Goal: Book appointment/travel/reservation

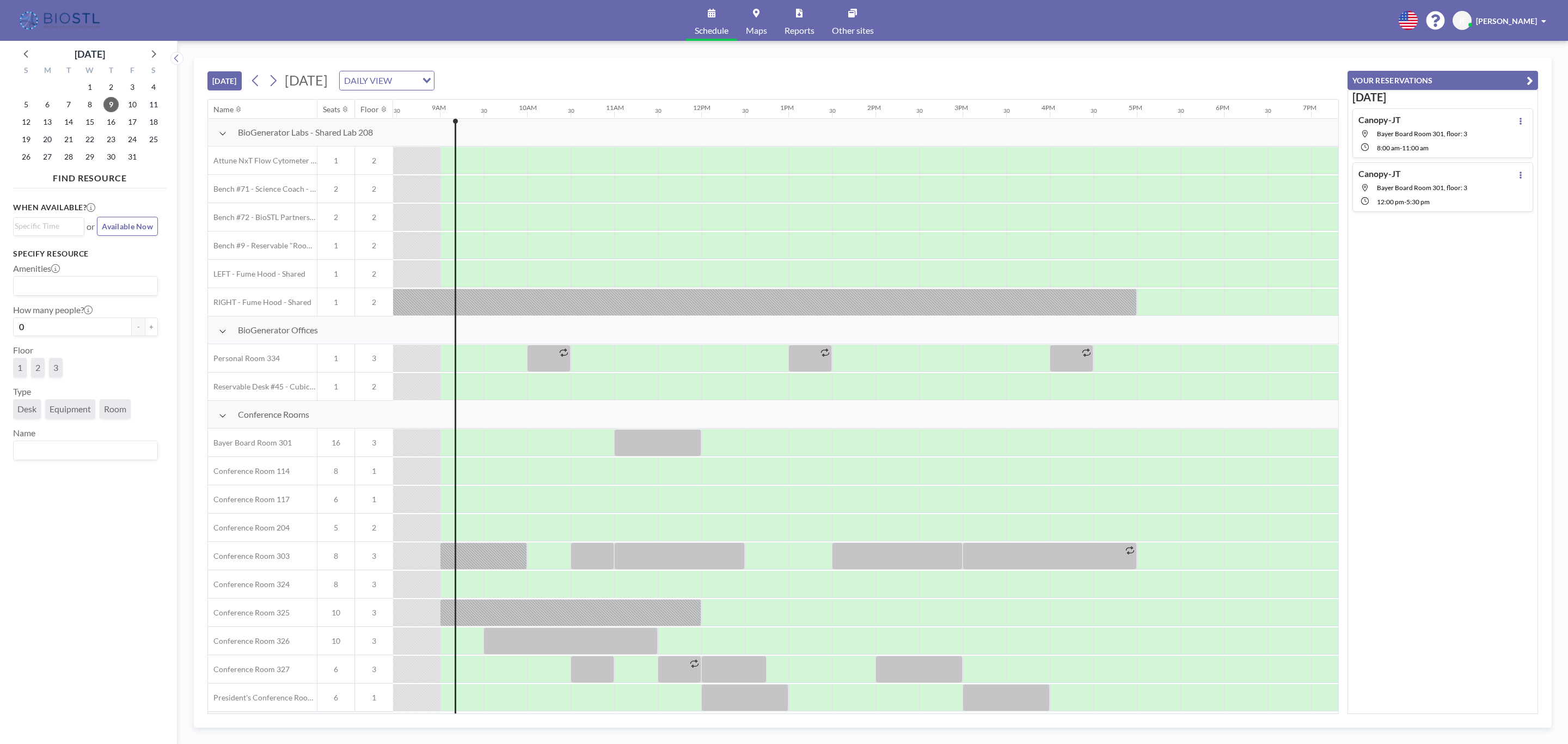
scroll to position [0, 740]
click at [277, 79] on icon at bounding box center [273, 80] width 10 height 16
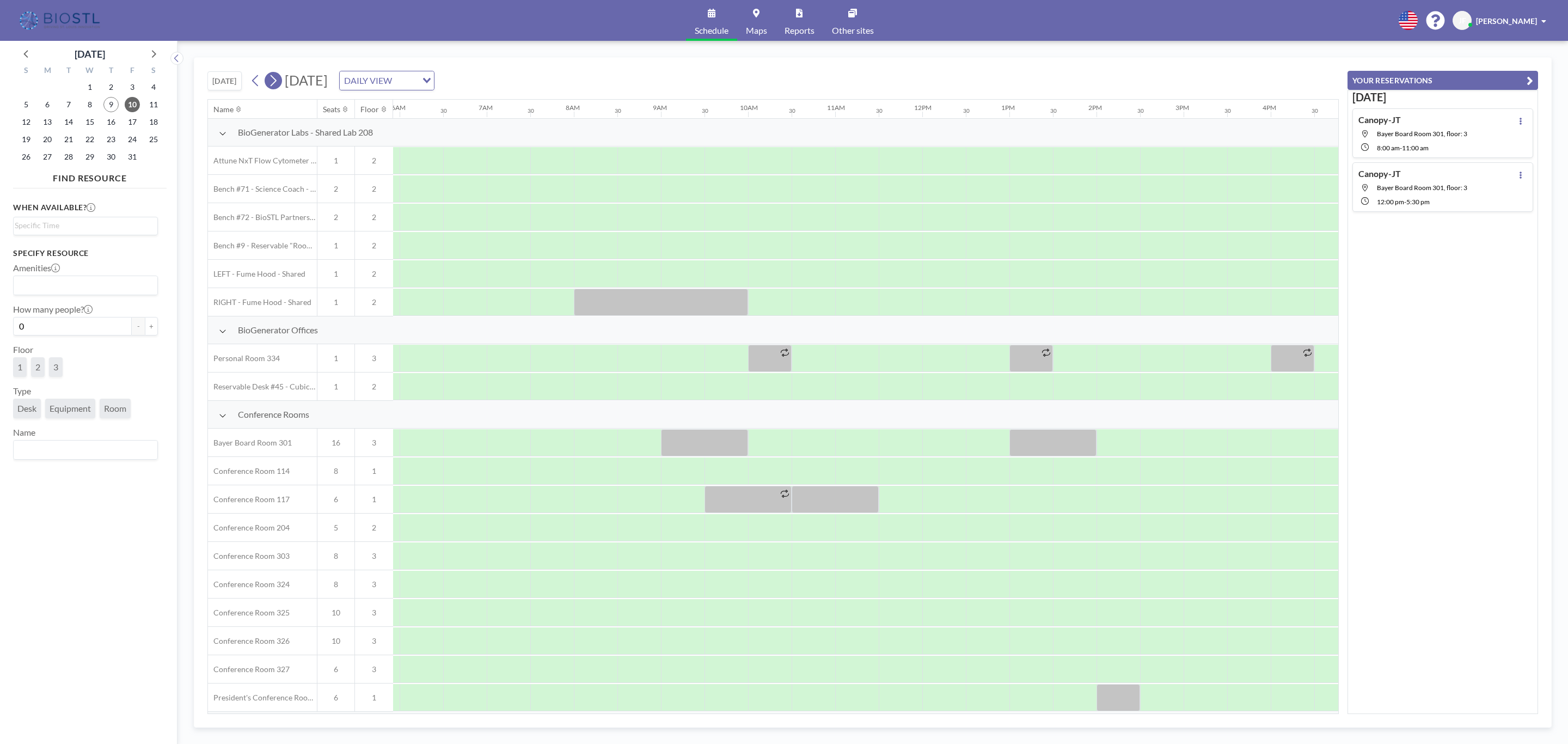
click at [277, 79] on icon at bounding box center [273, 80] width 10 height 16
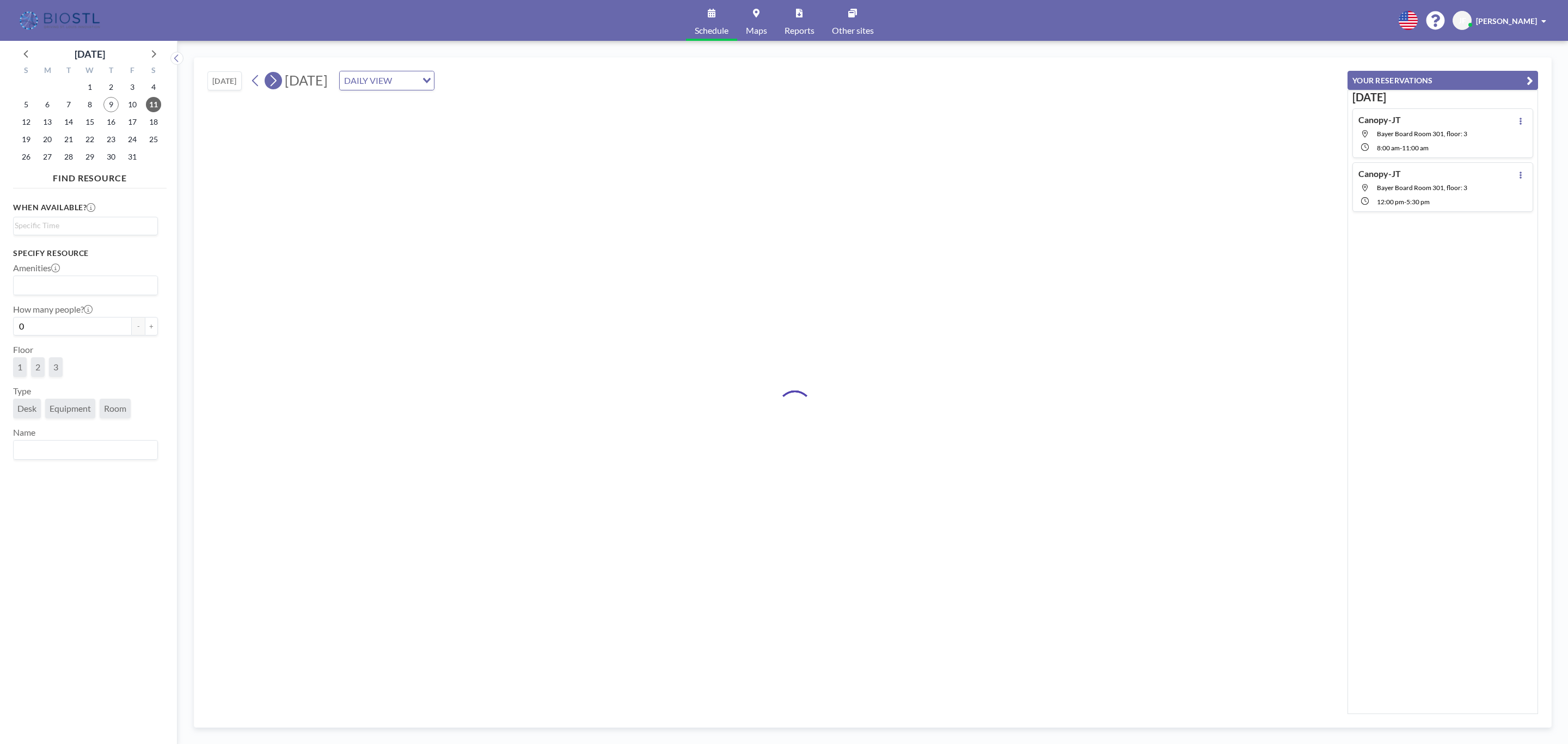
click at [277, 79] on icon at bounding box center [273, 80] width 10 height 16
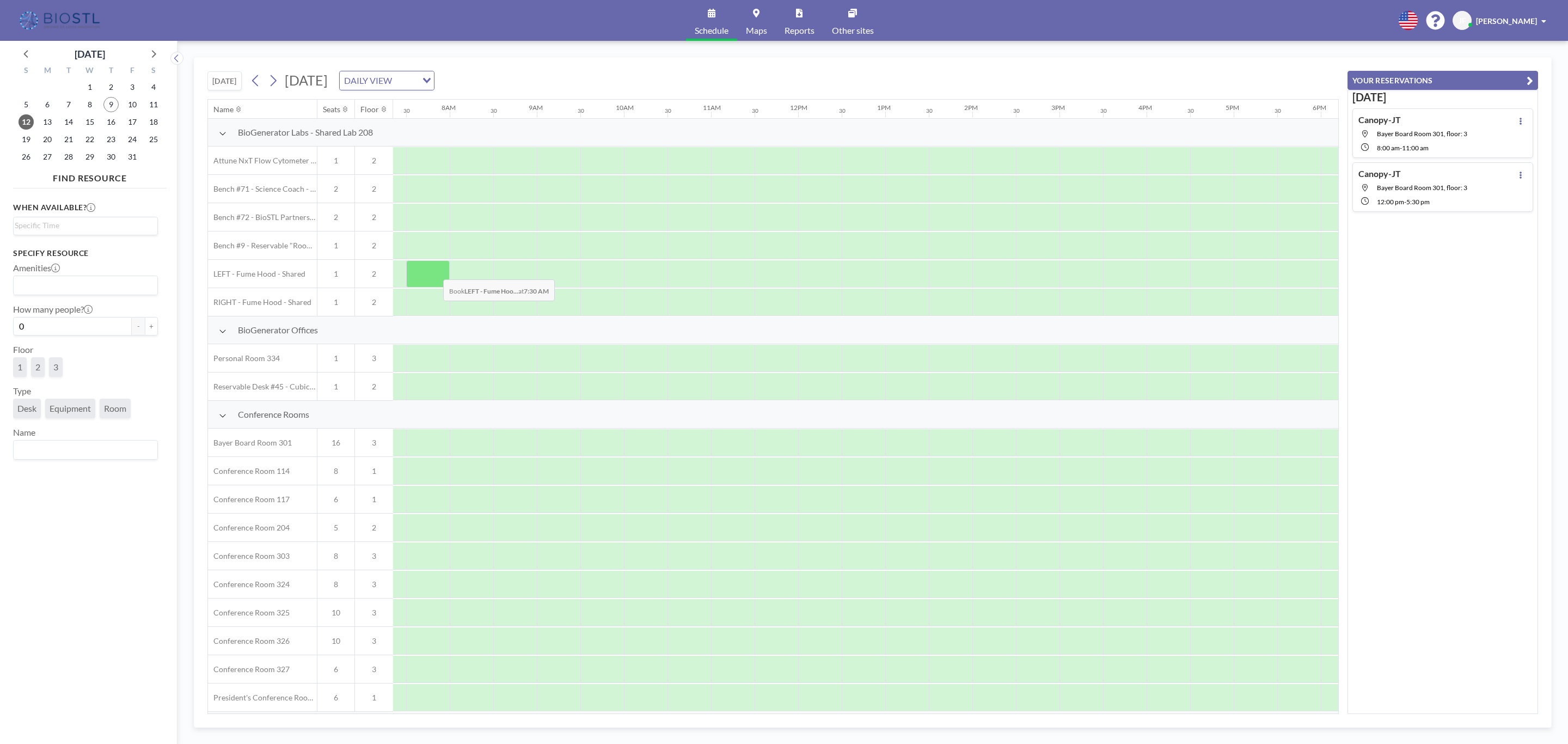
scroll to position [0, 653]
click at [69, 139] on span "21" at bounding box center [69, 139] width 16 height 16
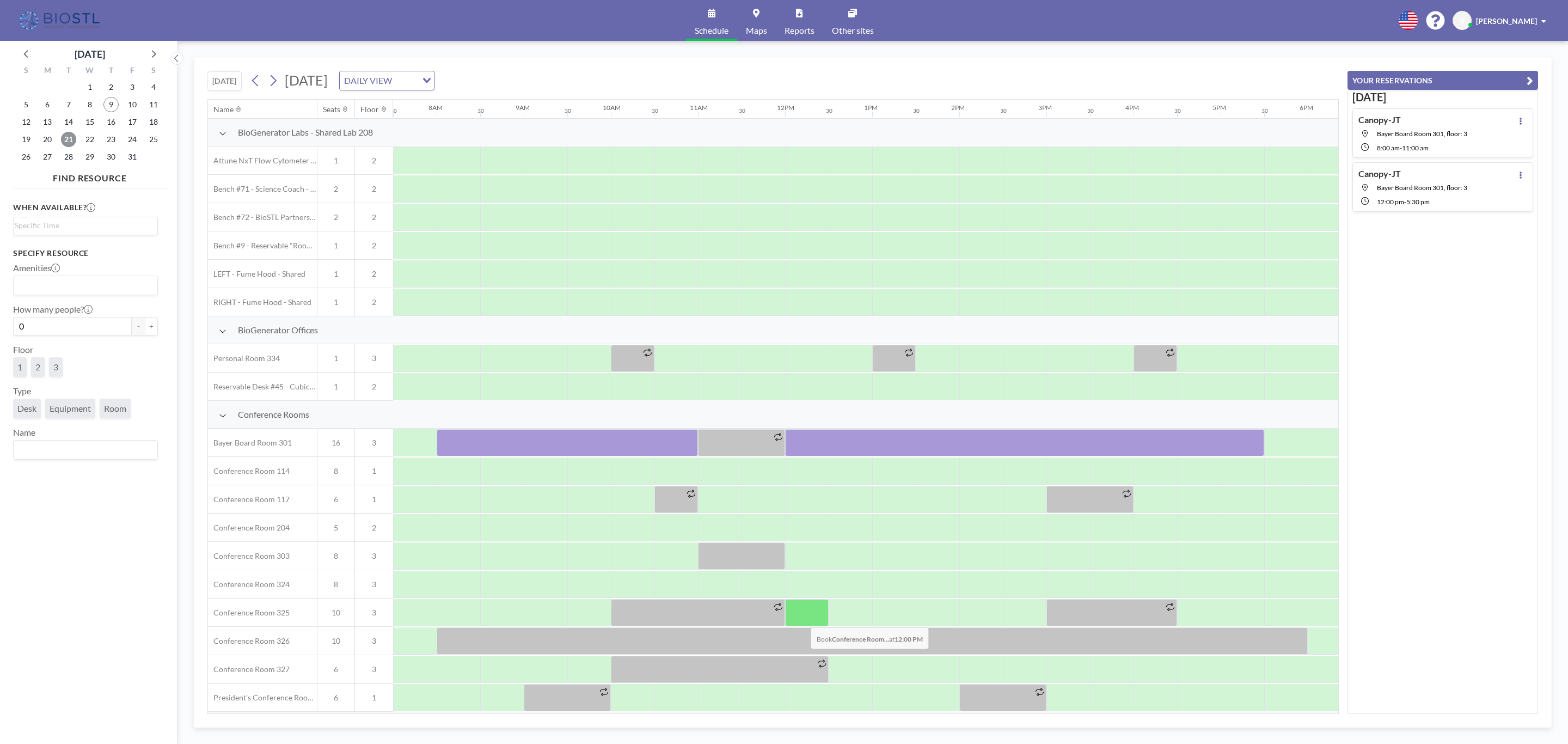
scroll to position [82, 653]
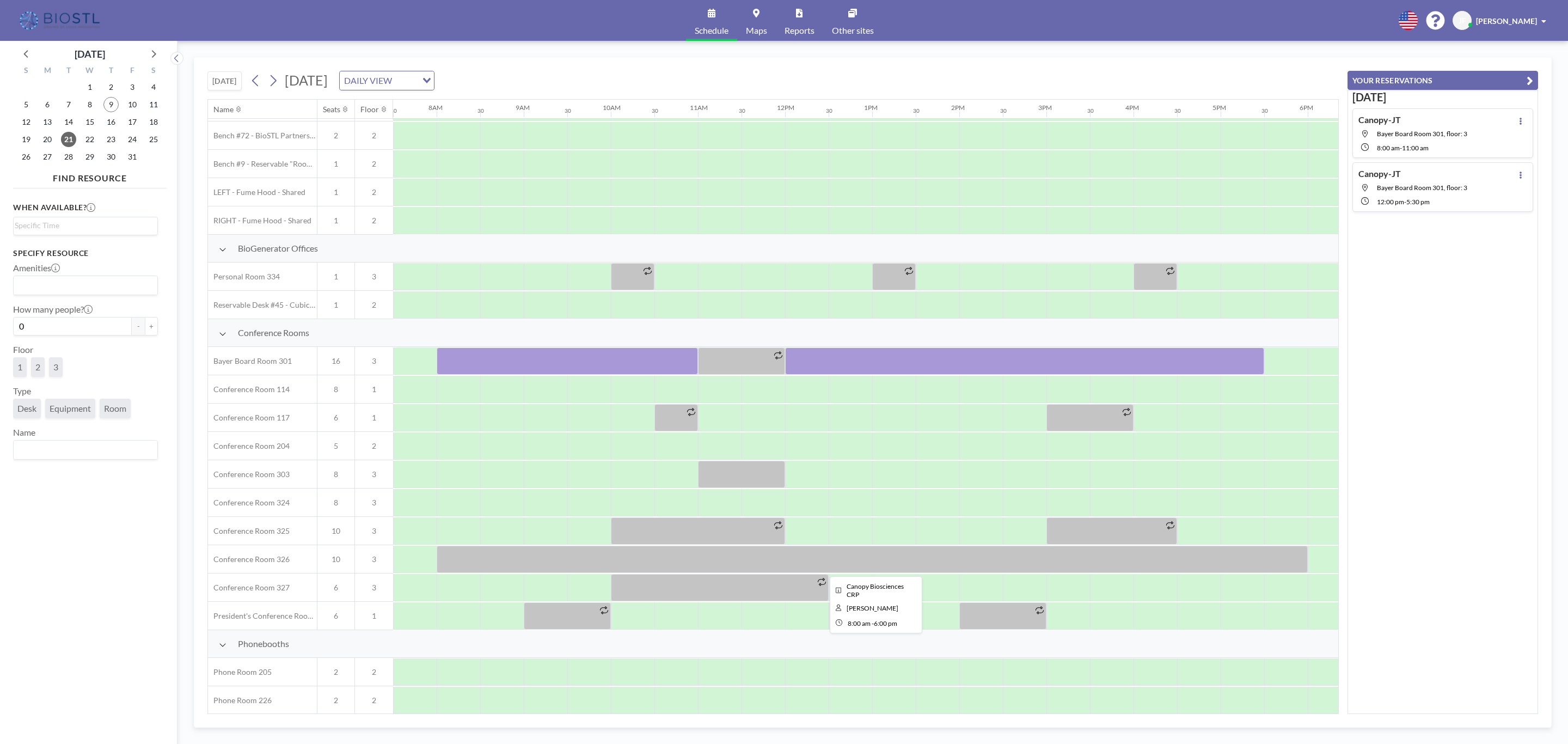
click at [747, 561] on div at bounding box center [872, 559] width 871 height 27
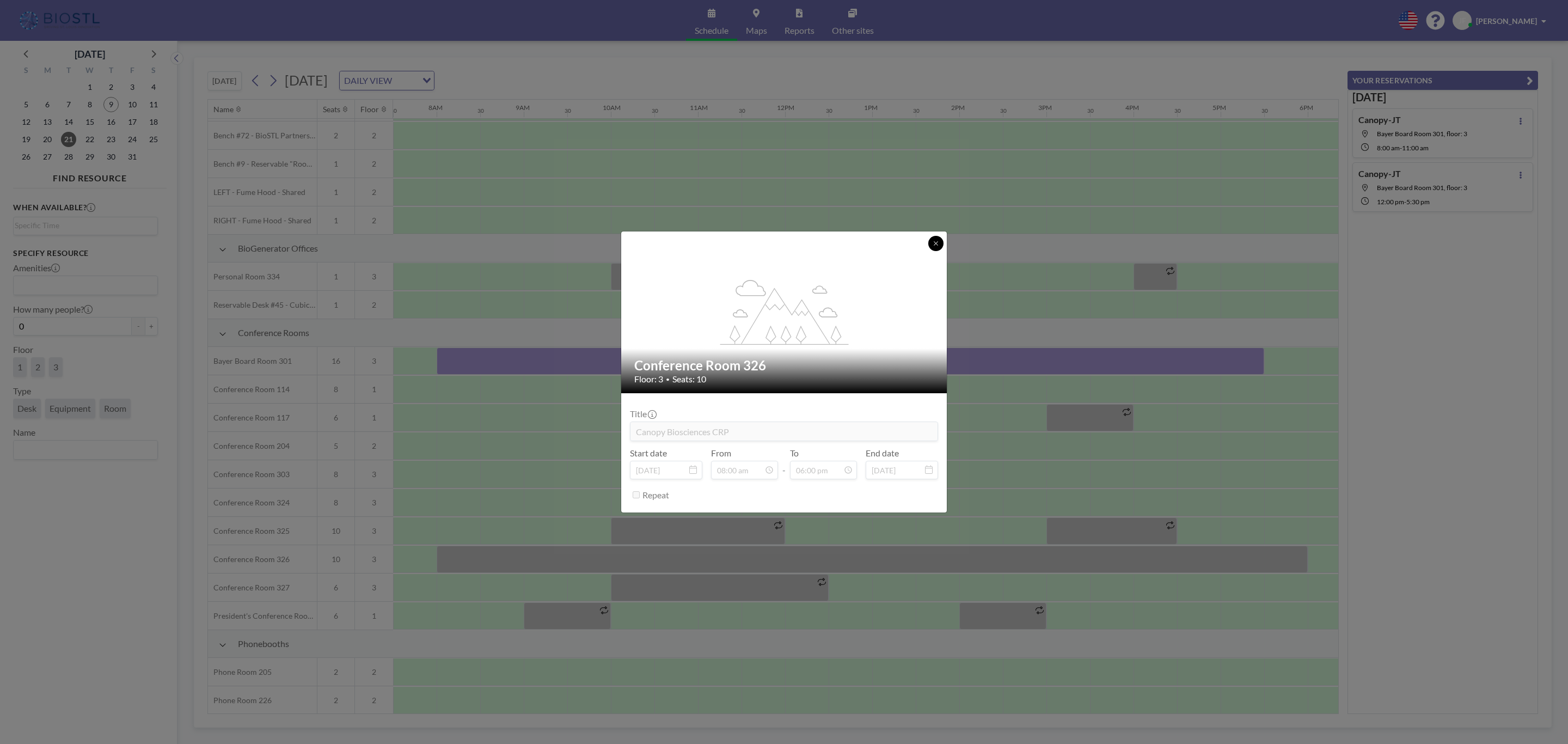
click at [936, 238] on button at bounding box center [936, 244] width 16 height 16
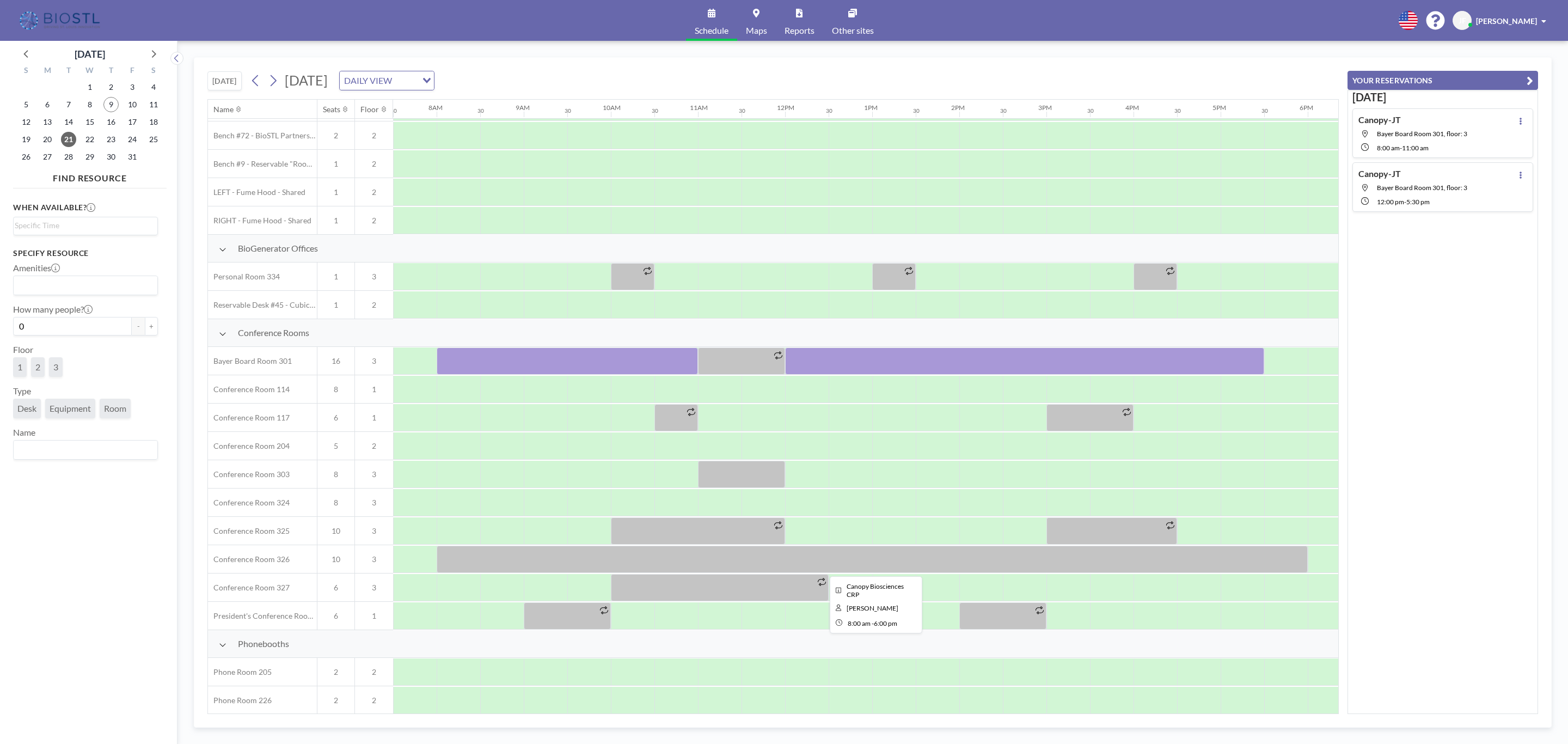
click at [685, 560] on div at bounding box center [872, 559] width 871 height 27
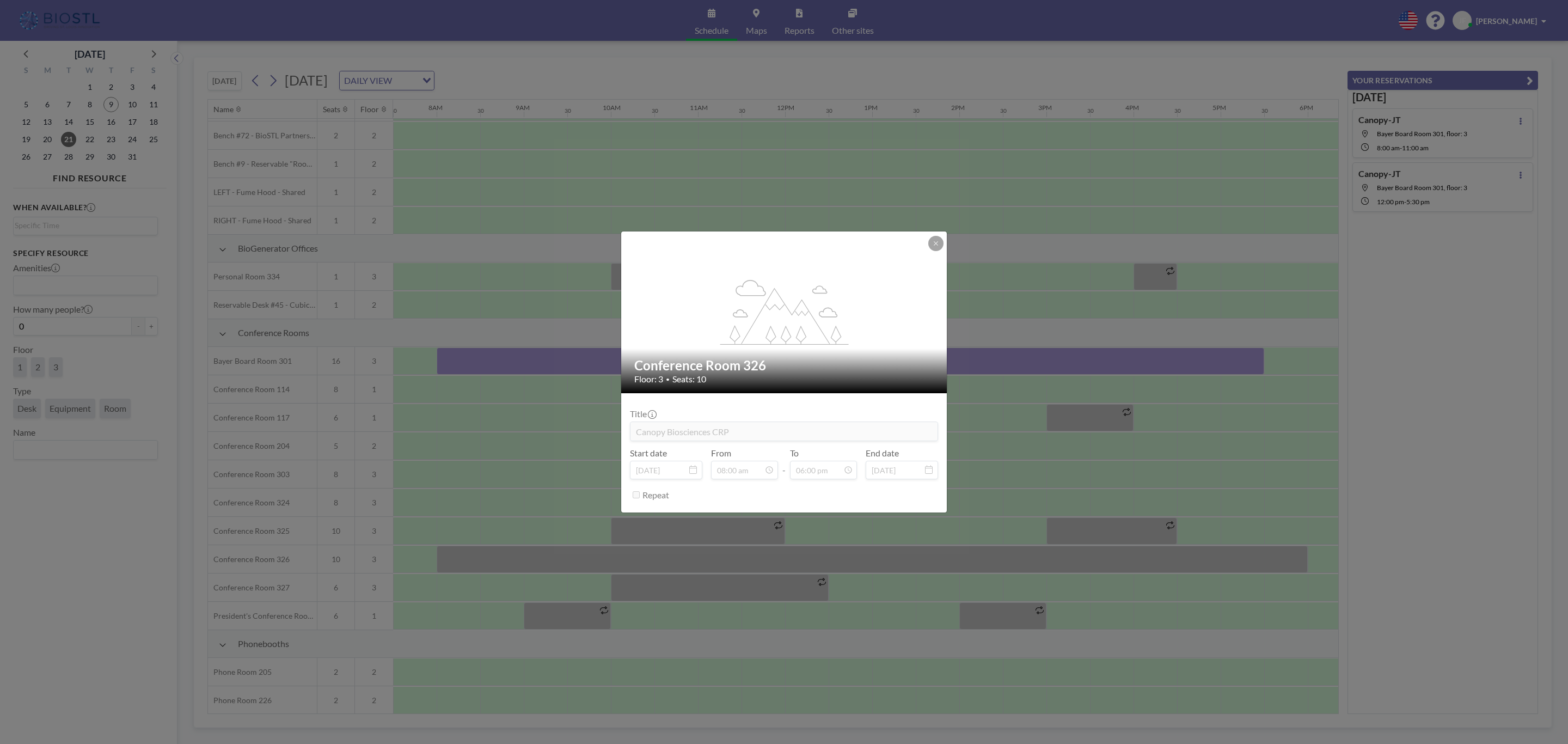
click at [685, 560] on div "flex-grow: 1.2; Conference Room 326 Floor: 3 • Seats: 10 Title Canopy Bioscienc…" at bounding box center [784, 372] width 1568 height 744
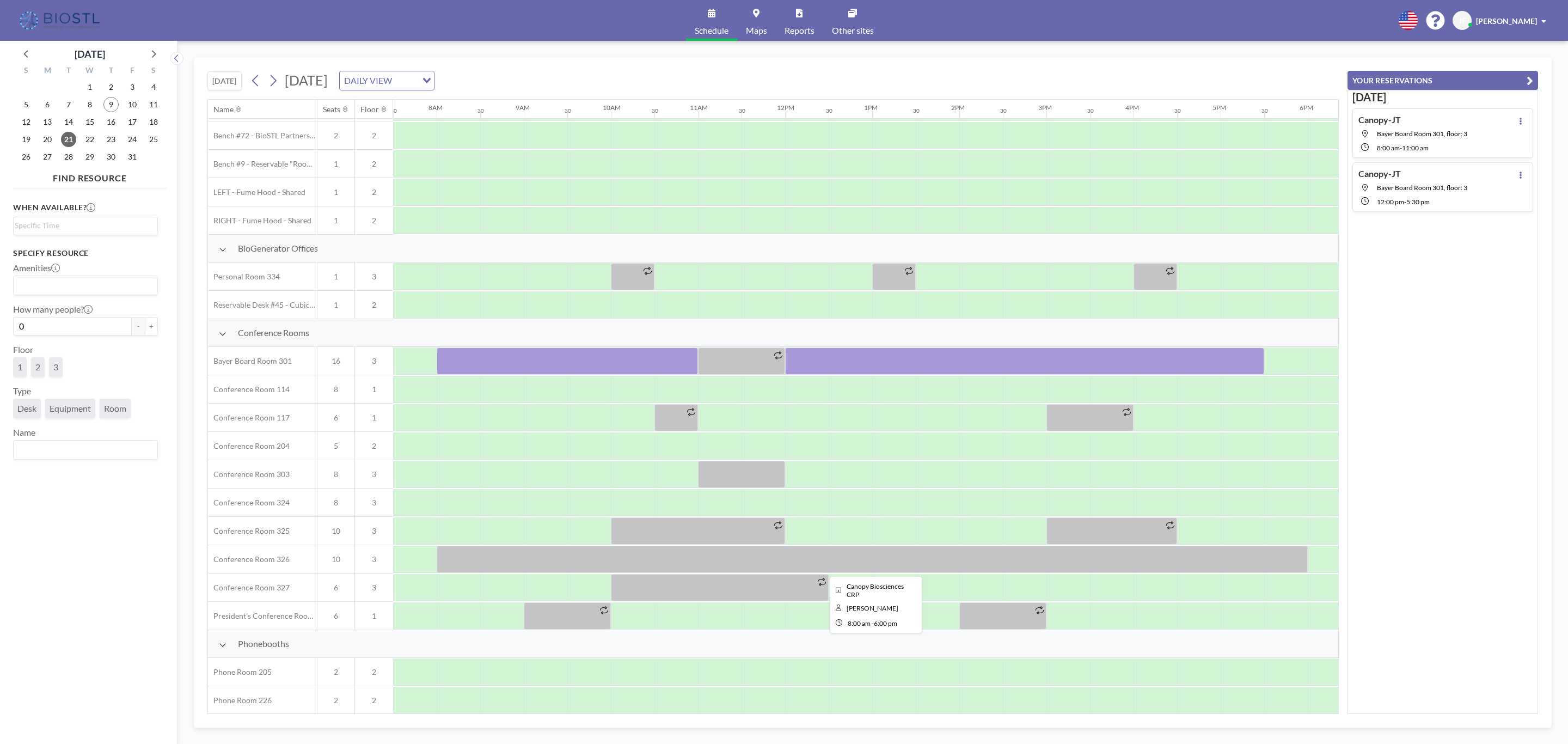
click at [1221, 229] on div at bounding box center [785, 220] width 2091 height 29
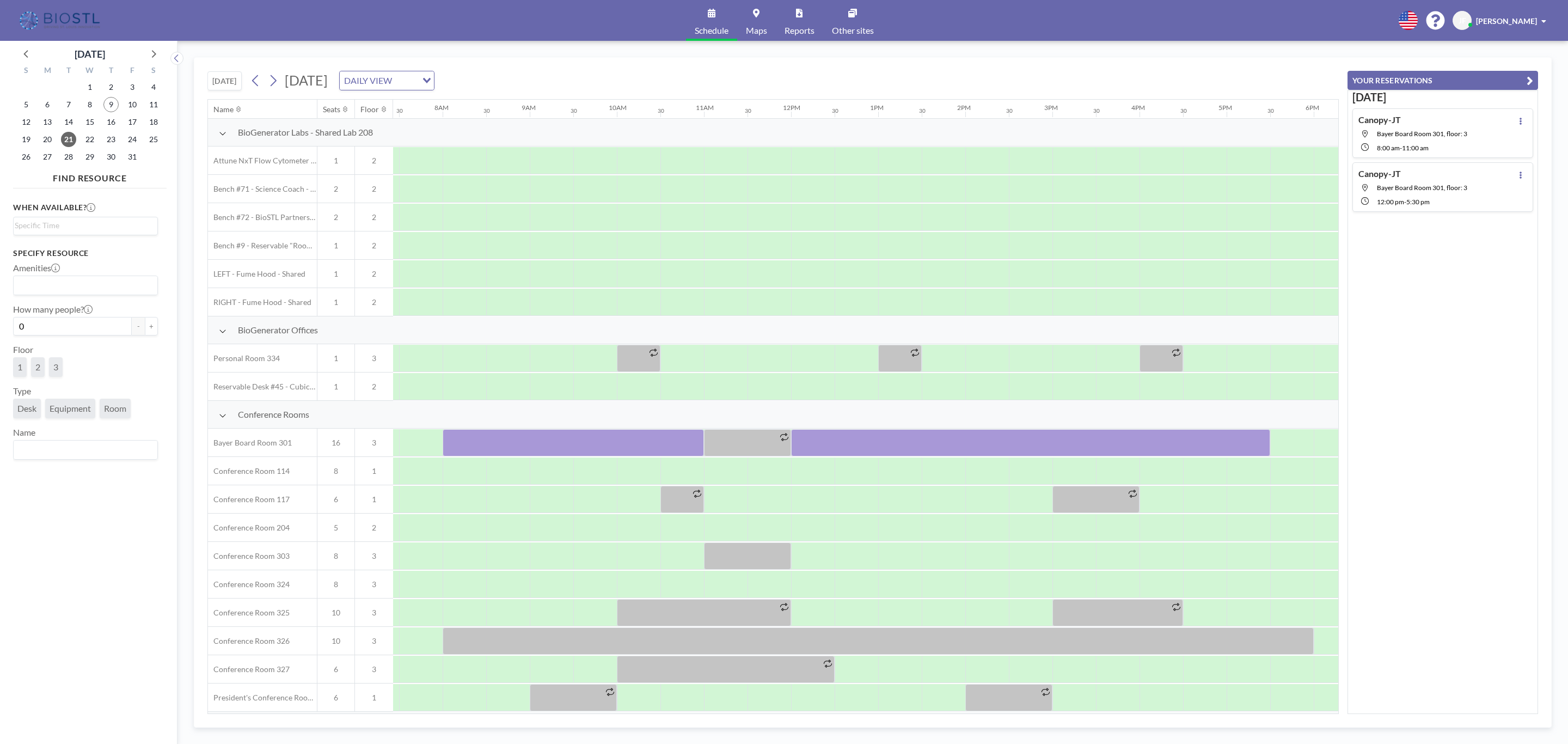
scroll to position [0, 653]
